Goal: Information Seeking & Learning: Learn about a topic

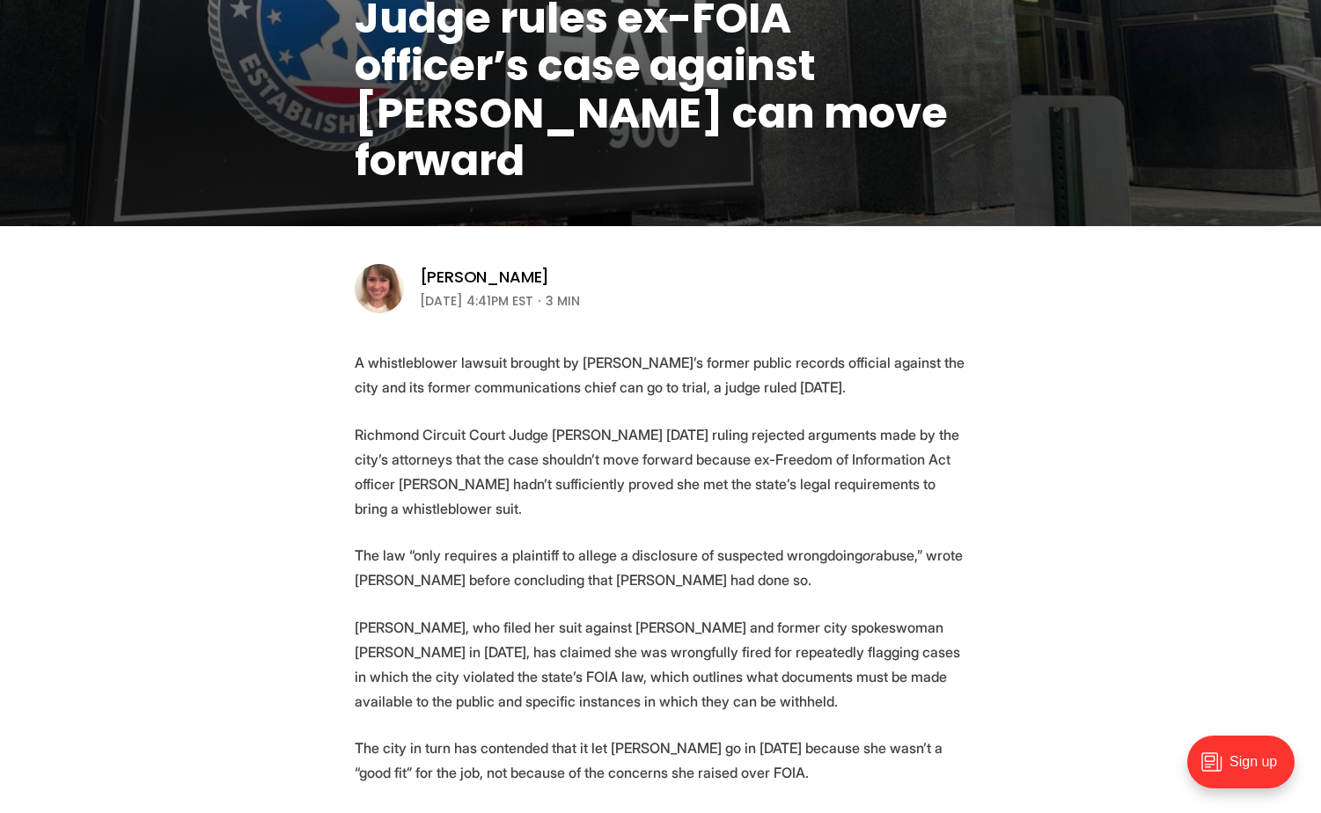
scroll to position [440, 0]
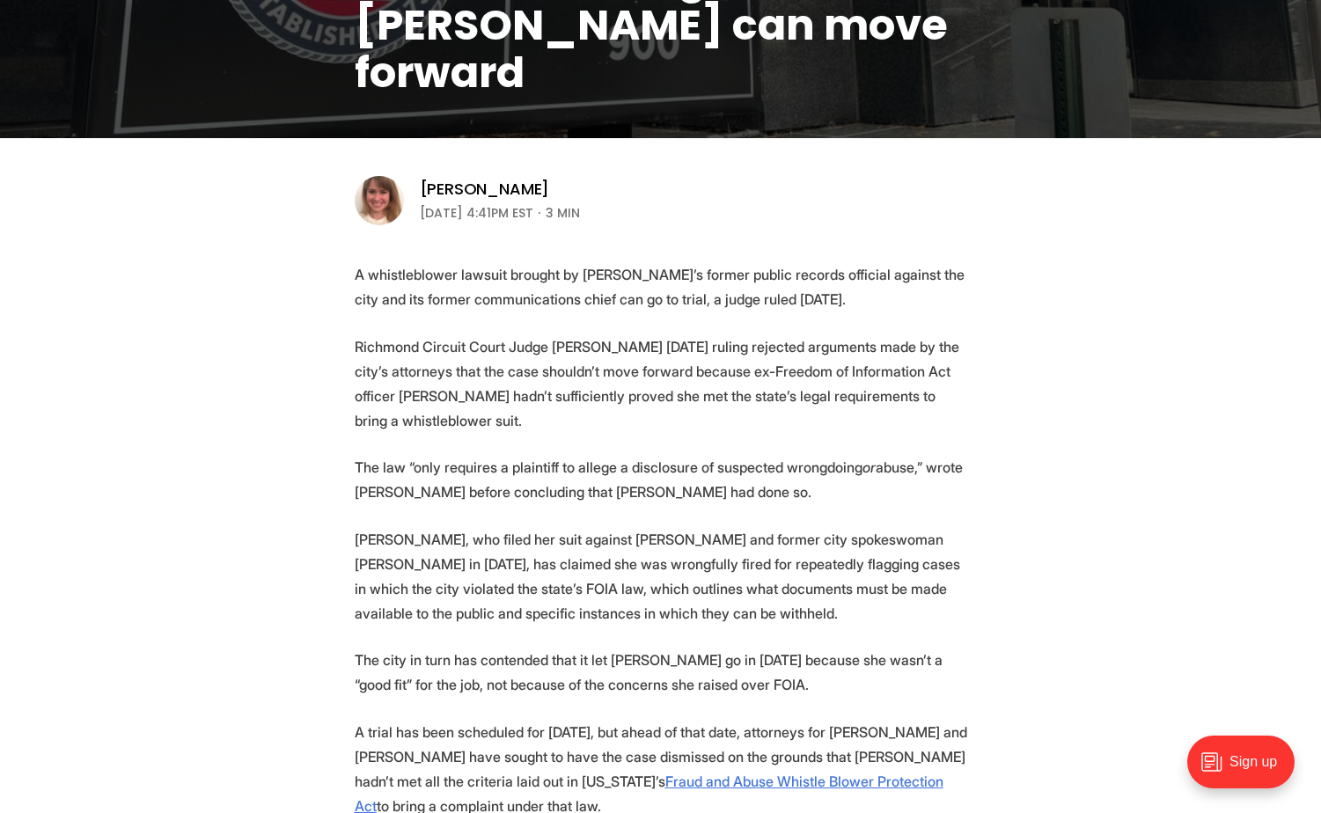
drag, startPoint x: 347, startPoint y: 199, endPoint x: 970, endPoint y: 465, distance: 678.3
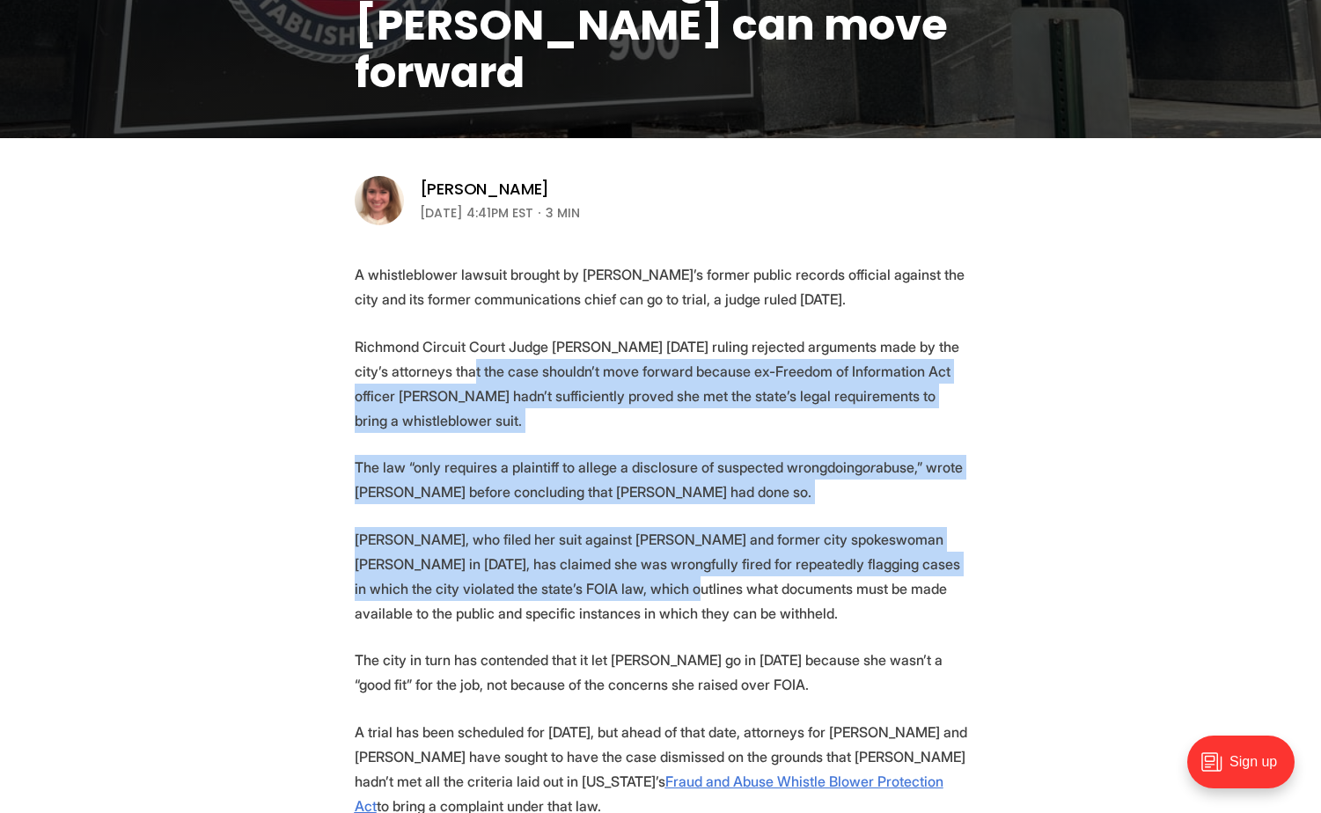
drag, startPoint x: 481, startPoint y: 368, endPoint x: 736, endPoint y: 587, distance: 336.3
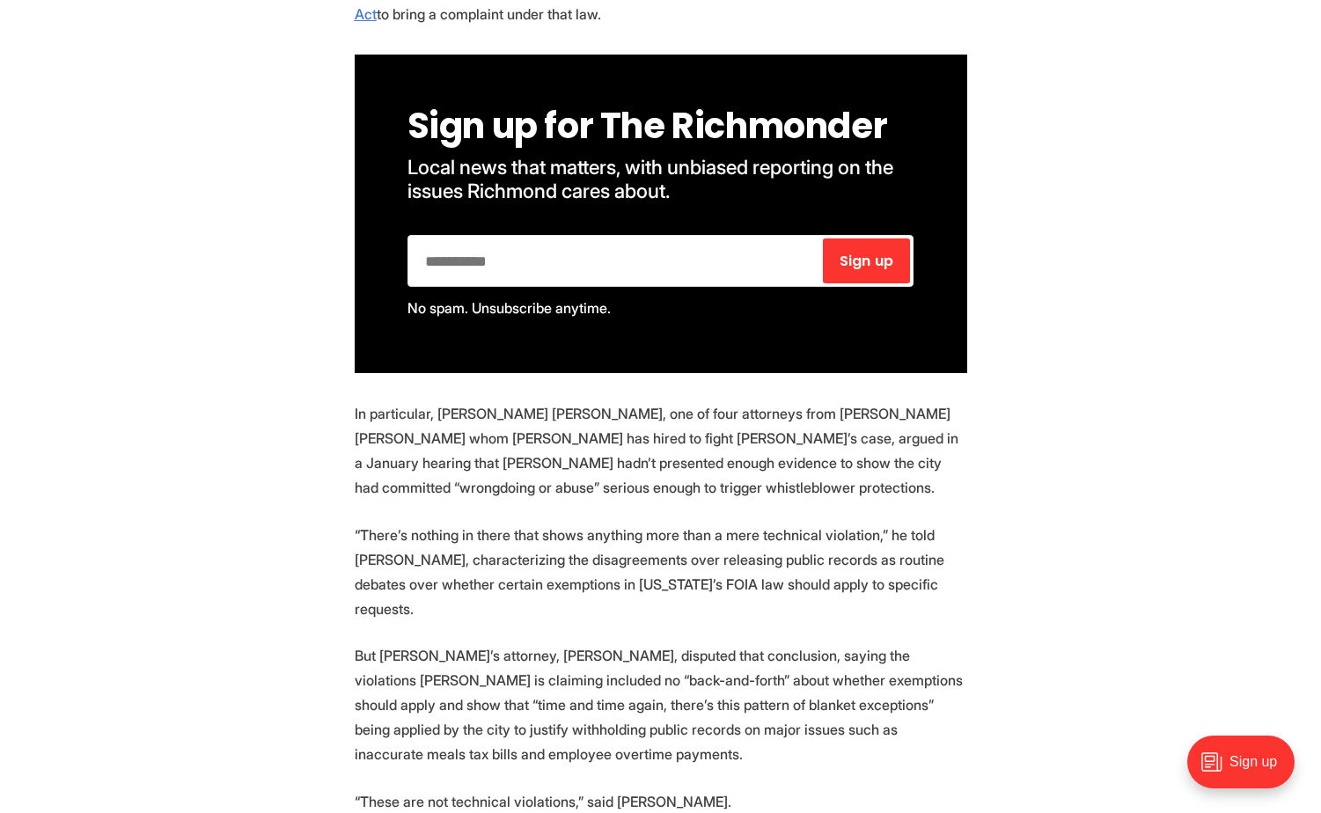
scroll to position [1320, 0]
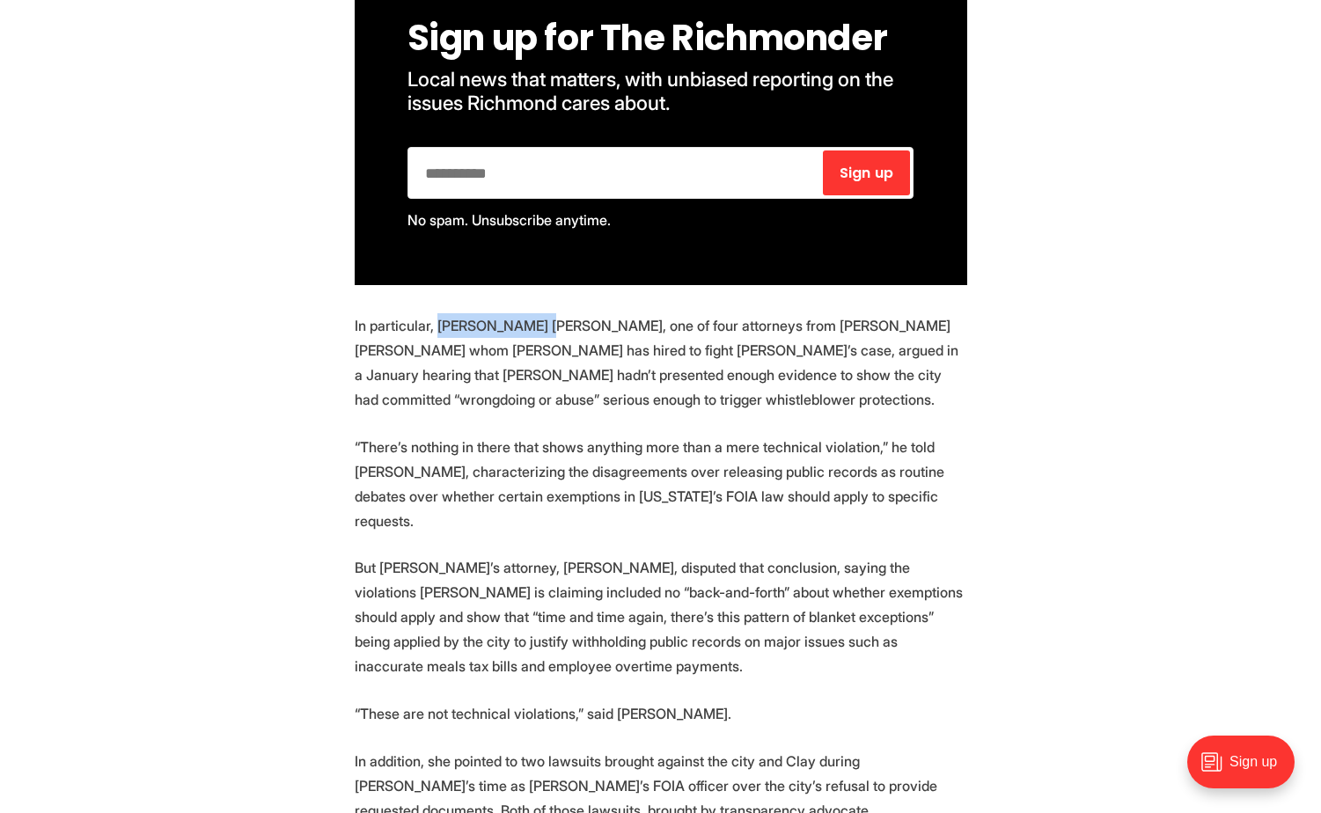
drag, startPoint x: 553, startPoint y: 326, endPoint x: 442, endPoint y: 324, distance: 110.9
click at [442, 324] on p "In particular, [PERSON_NAME] [PERSON_NAME], one of four attorneys from [PERSON_…" at bounding box center [661, 362] width 612 height 99
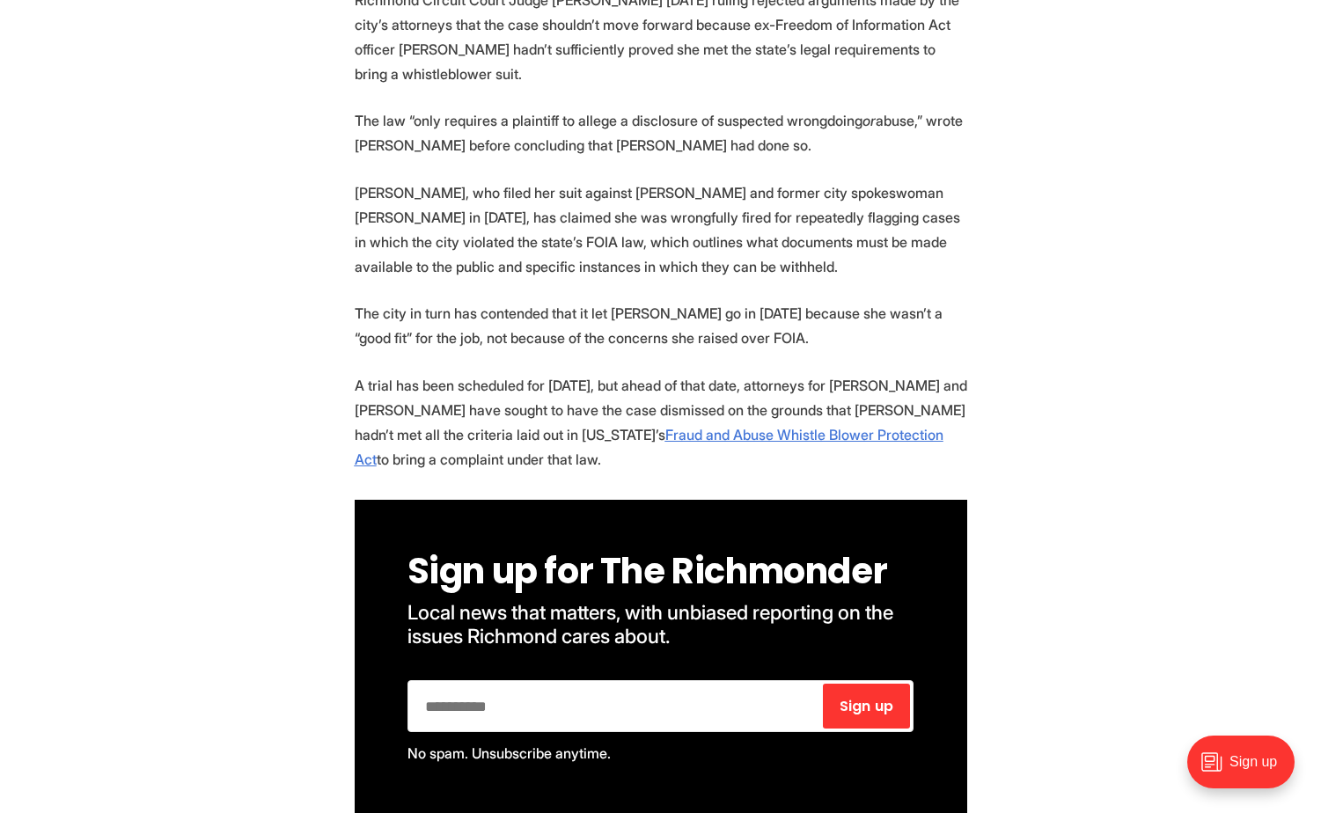
scroll to position [616, 0]
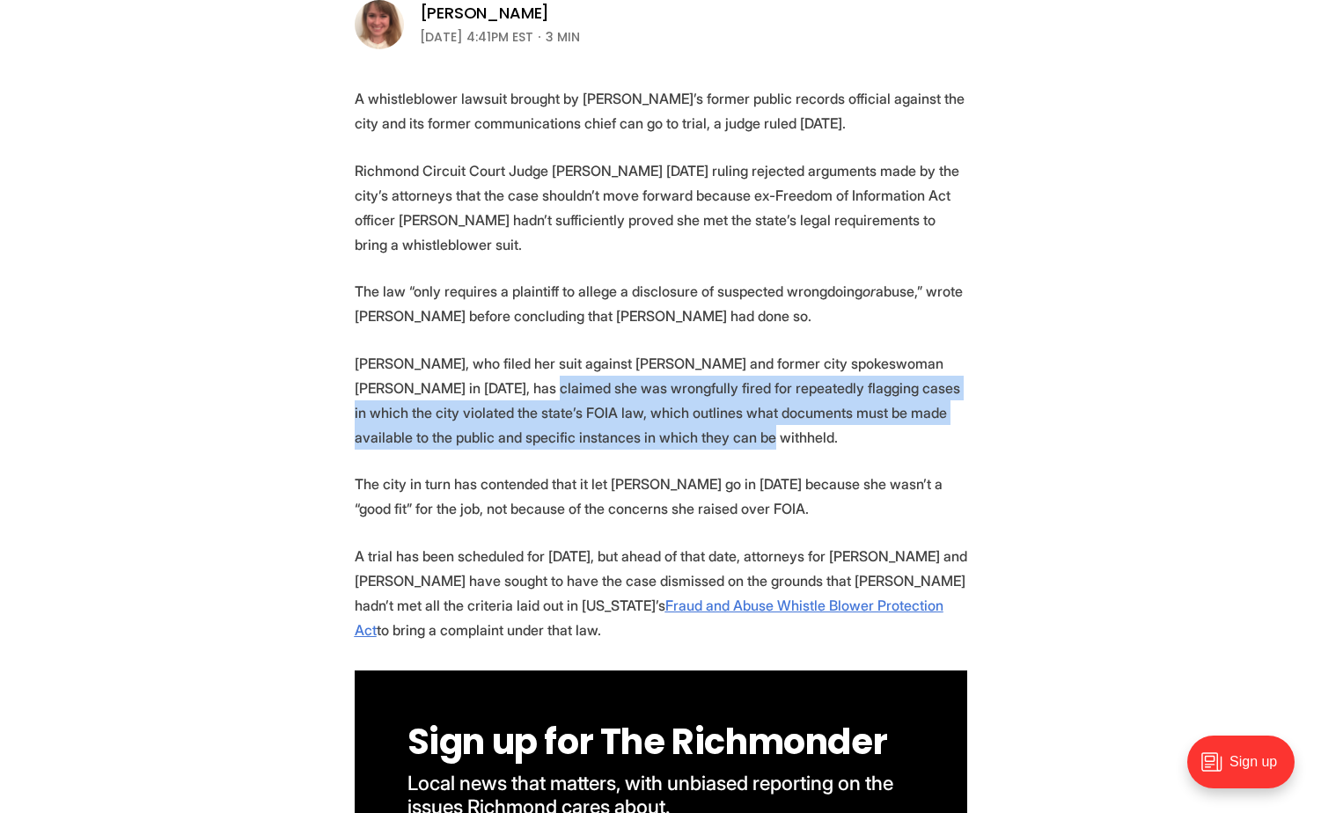
drag, startPoint x: 551, startPoint y: 390, endPoint x: 925, endPoint y: 432, distance: 376.3
click at [925, 432] on p "[PERSON_NAME], who filed her suit against [PERSON_NAME] and former city spokesw…" at bounding box center [661, 400] width 612 height 99
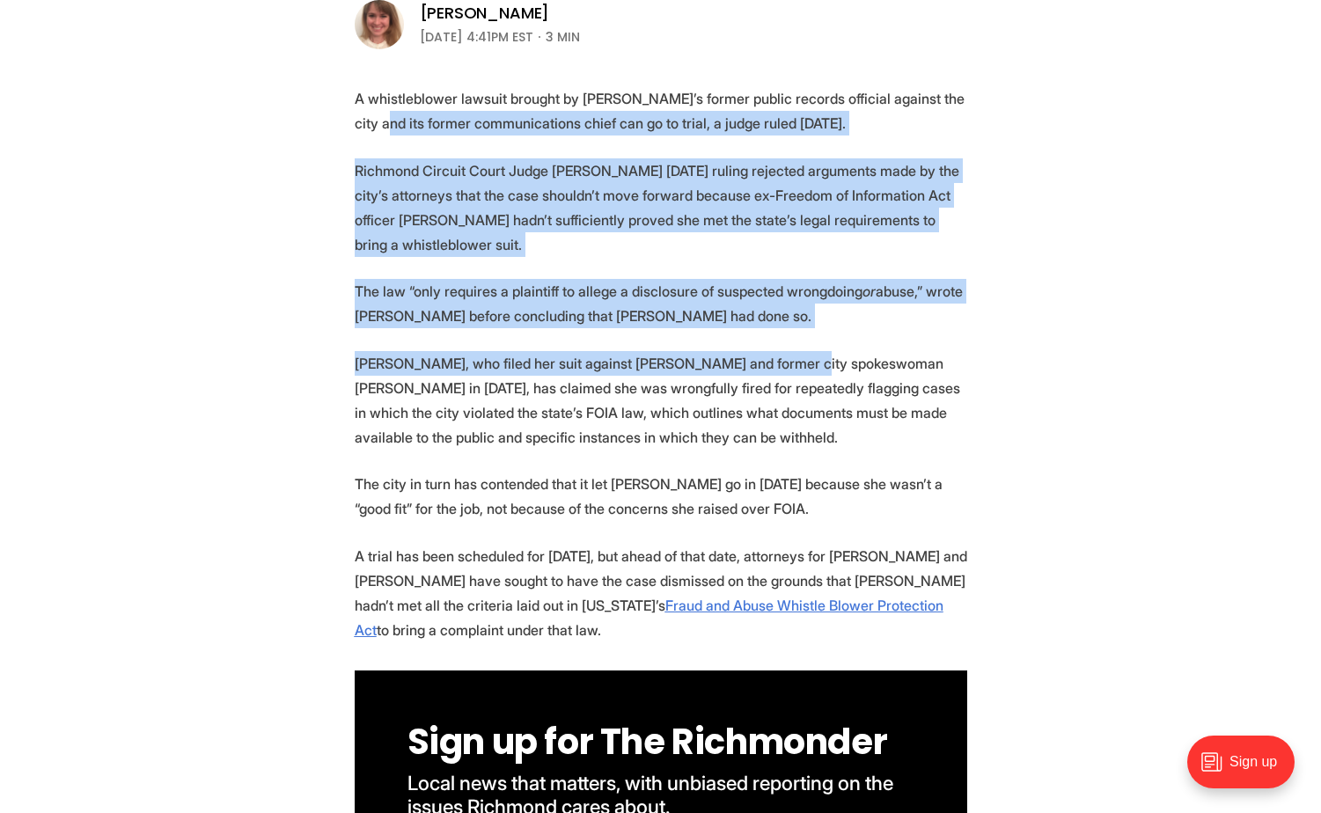
drag, startPoint x: 418, startPoint y: 126, endPoint x: 827, endPoint y: 350, distance: 466.6
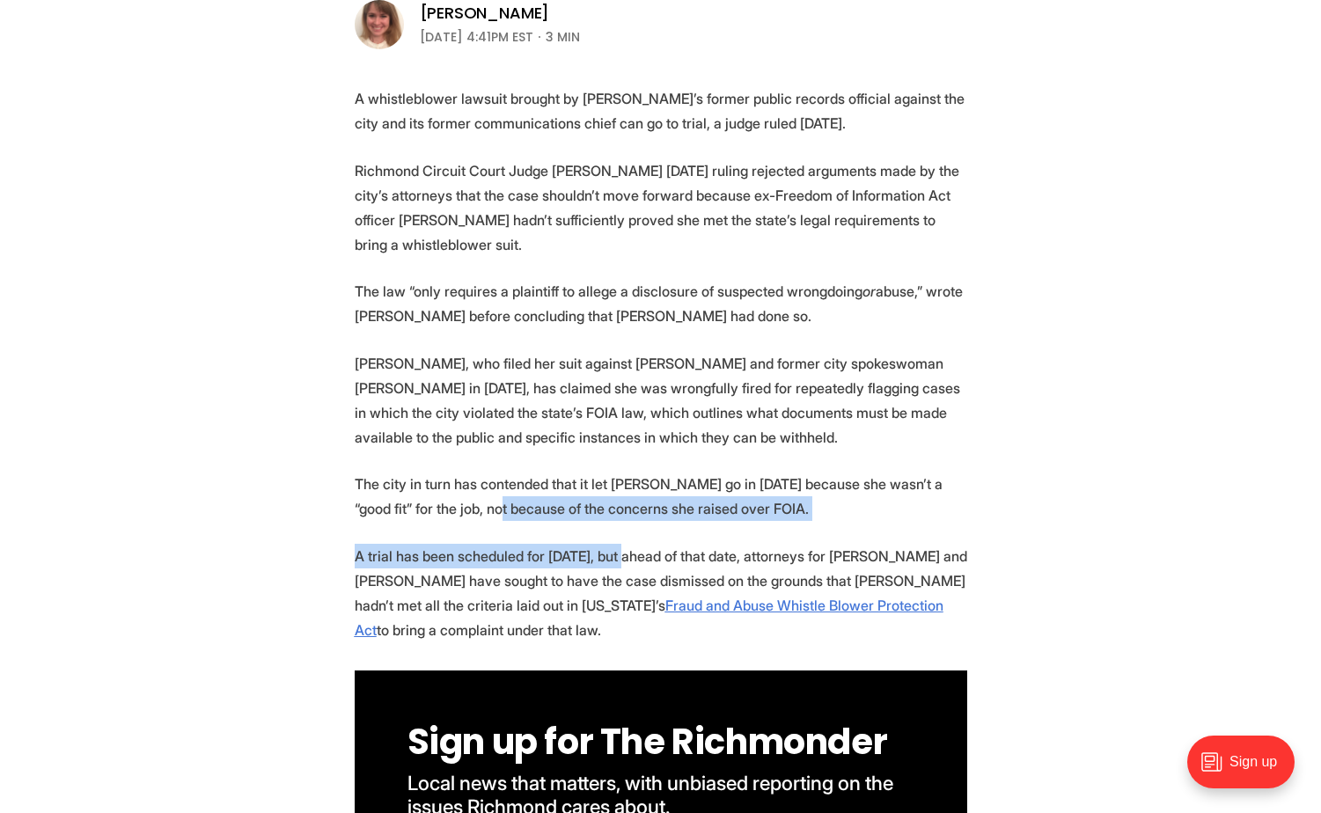
drag, startPoint x: 535, startPoint y: 505, endPoint x: 654, endPoint y: 544, distance: 124.9
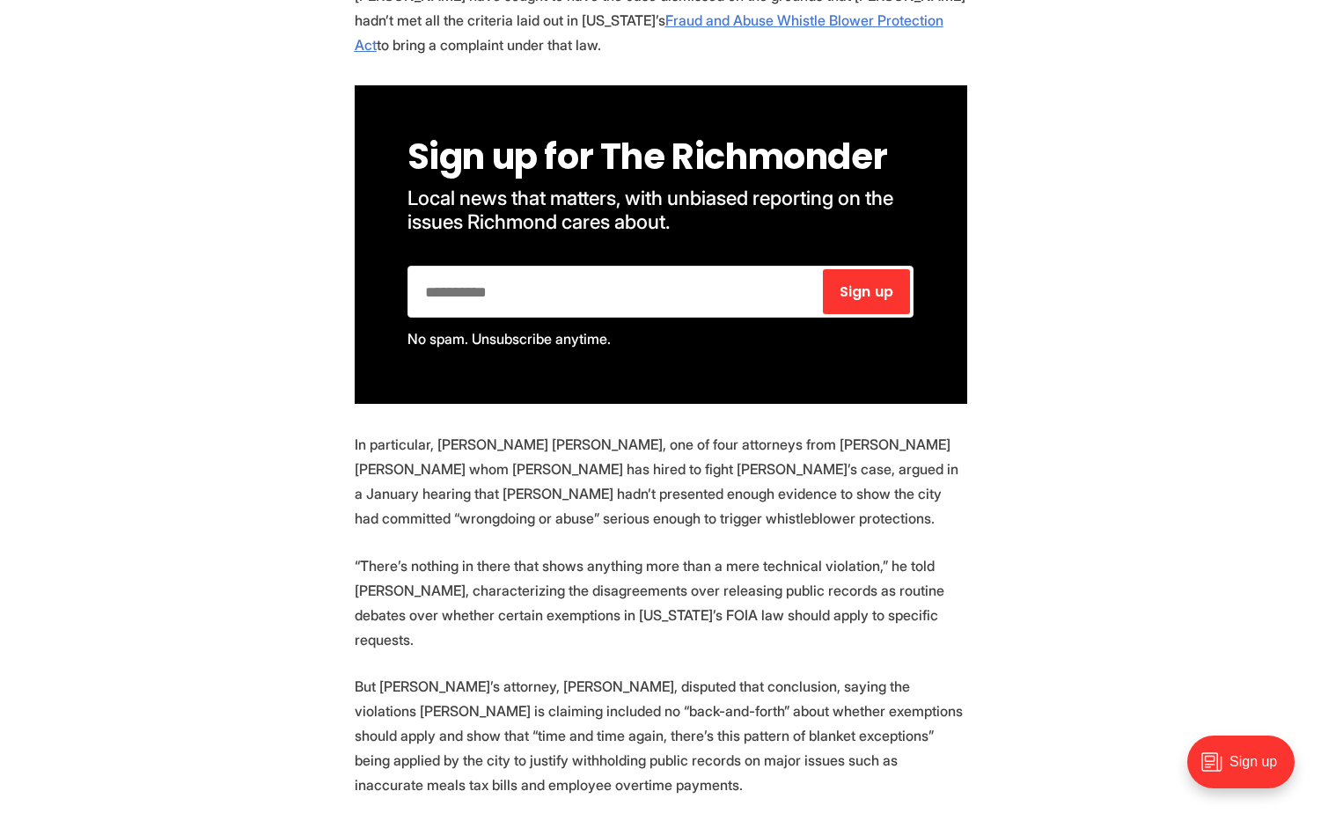
scroll to position [1232, 0]
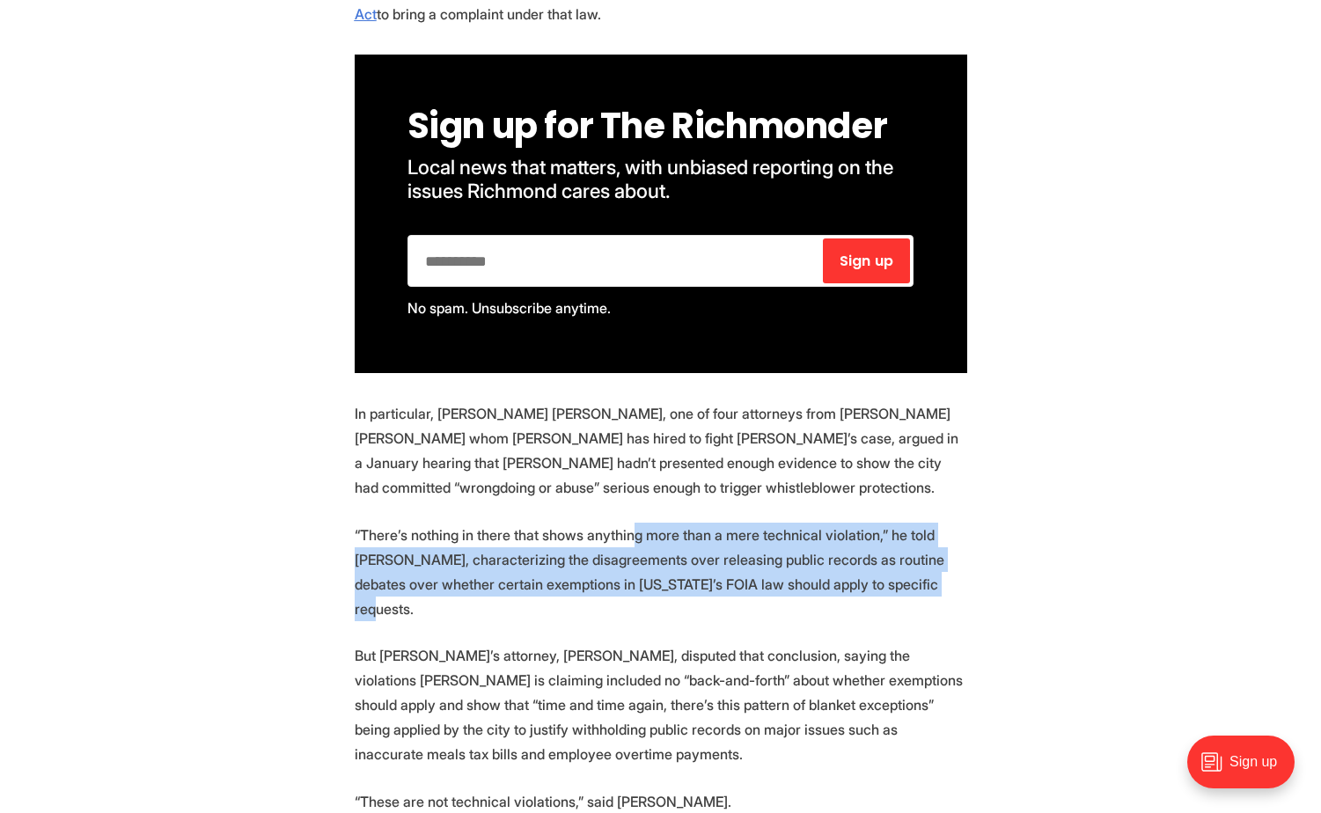
drag, startPoint x: 654, startPoint y: 544, endPoint x: 870, endPoint y: 630, distance: 233.0
click at [870, 630] on section "A whistleblower lawsuit brought by [PERSON_NAME]’s former public records offici…" at bounding box center [660, 291] width 1321 height 1642
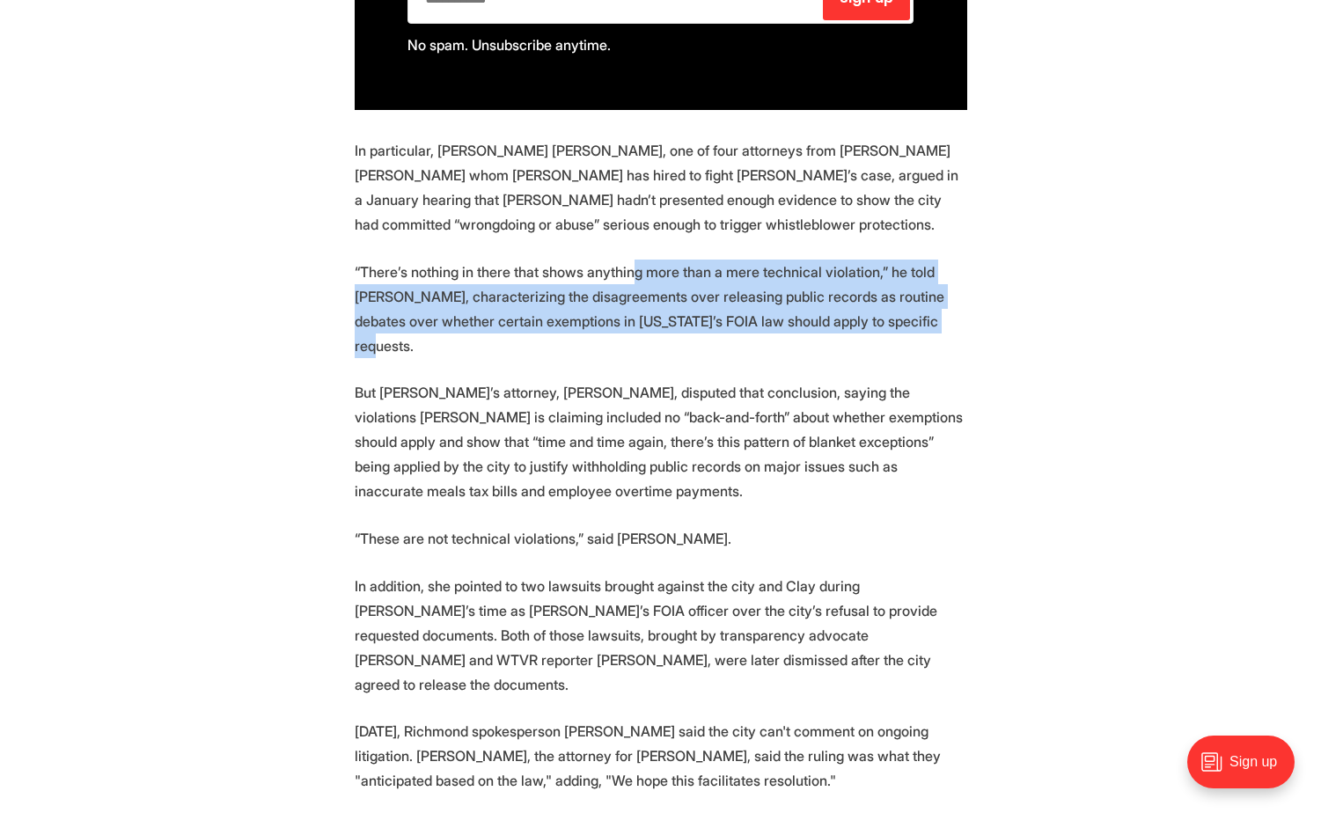
scroll to position [1496, 0]
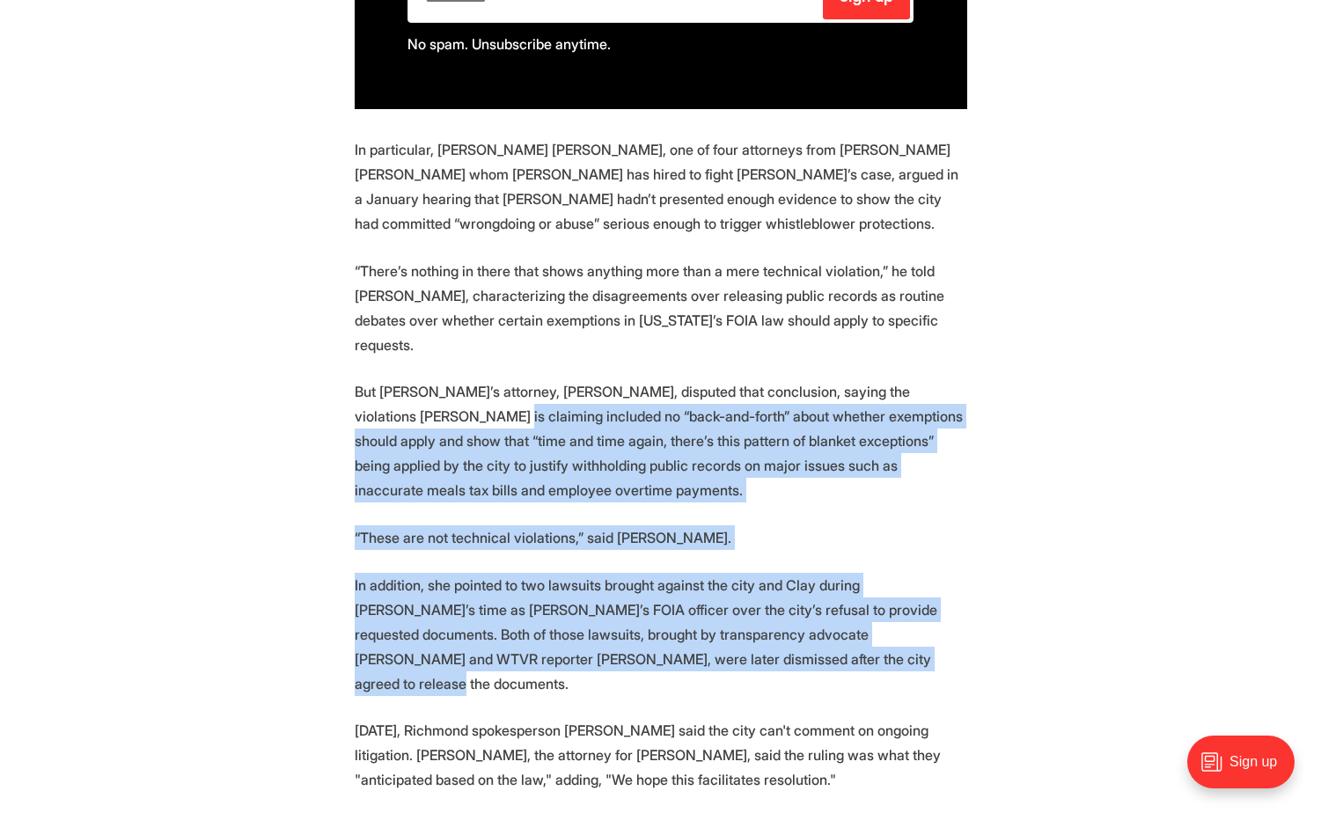
drag, startPoint x: 474, startPoint y: 426, endPoint x: 957, endPoint y: 660, distance: 536.7
click at [957, 660] on section "A whistleblower lawsuit brought by [PERSON_NAME]’s former public records offici…" at bounding box center [660, 27] width 1321 height 1642
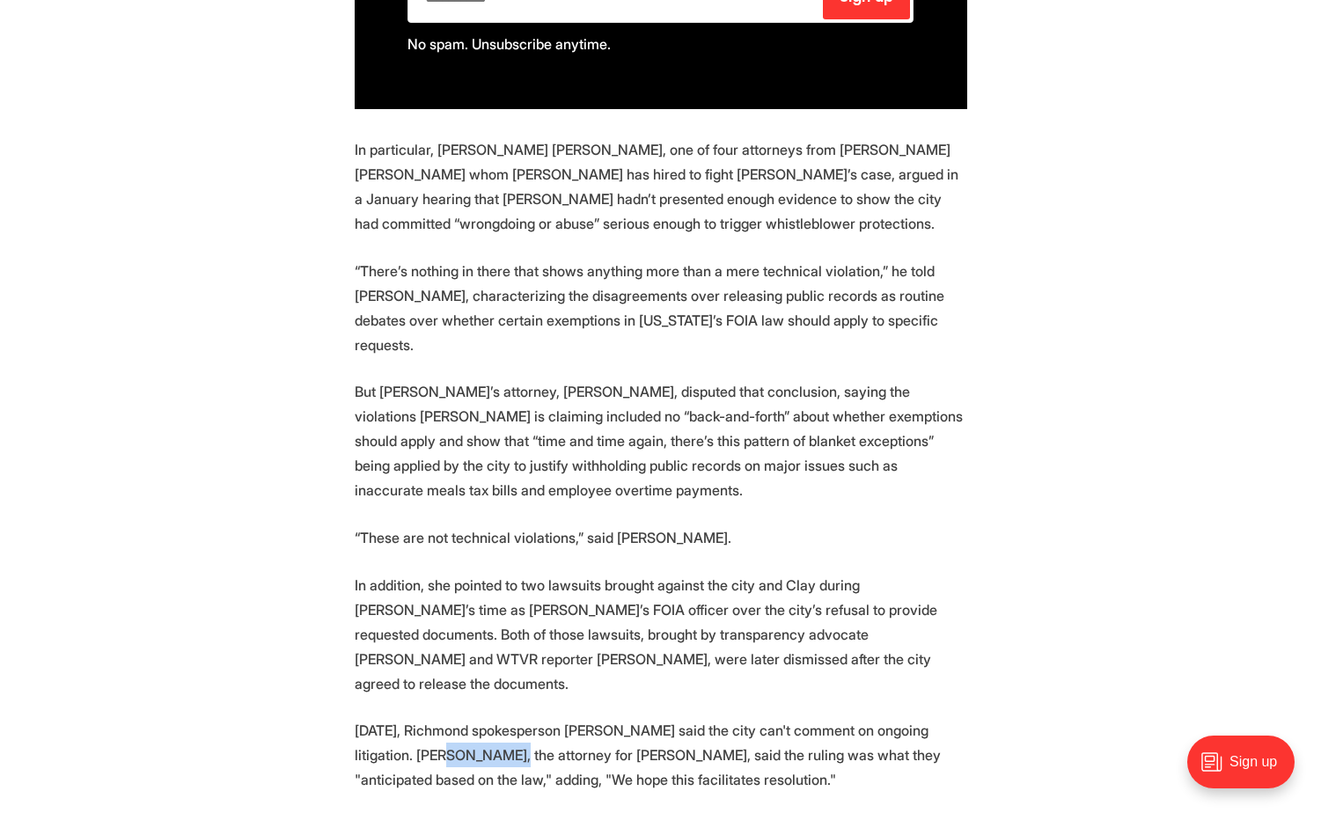
drag, startPoint x: 556, startPoint y: 730, endPoint x: 478, endPoint y: 731, distance: 78.3
click at [478, 731] on p "[DATE], Richmond spokesperson [PERSON_NAME] said the city can't comment on ongo…" at bounding box center [661, 755] width 612 height 74
